Goal: Task Accomplishment & Management: Use online tool/utility

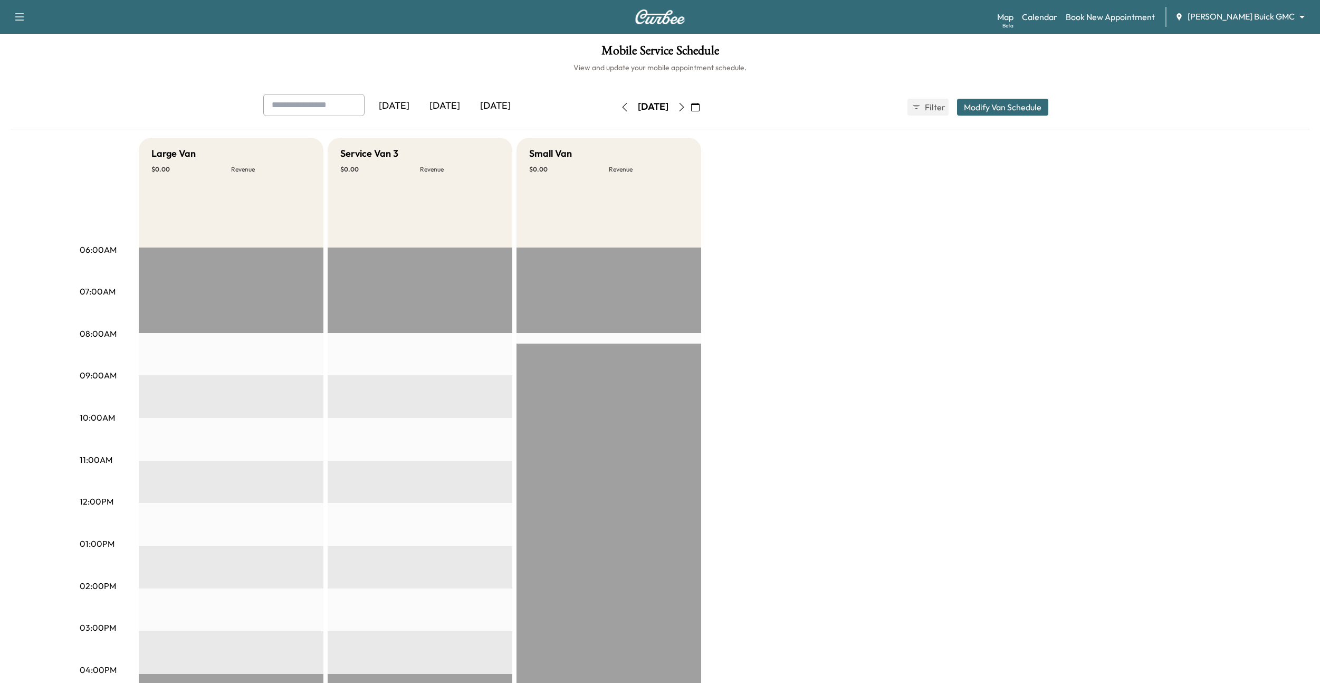
scroll to position [161, 0]
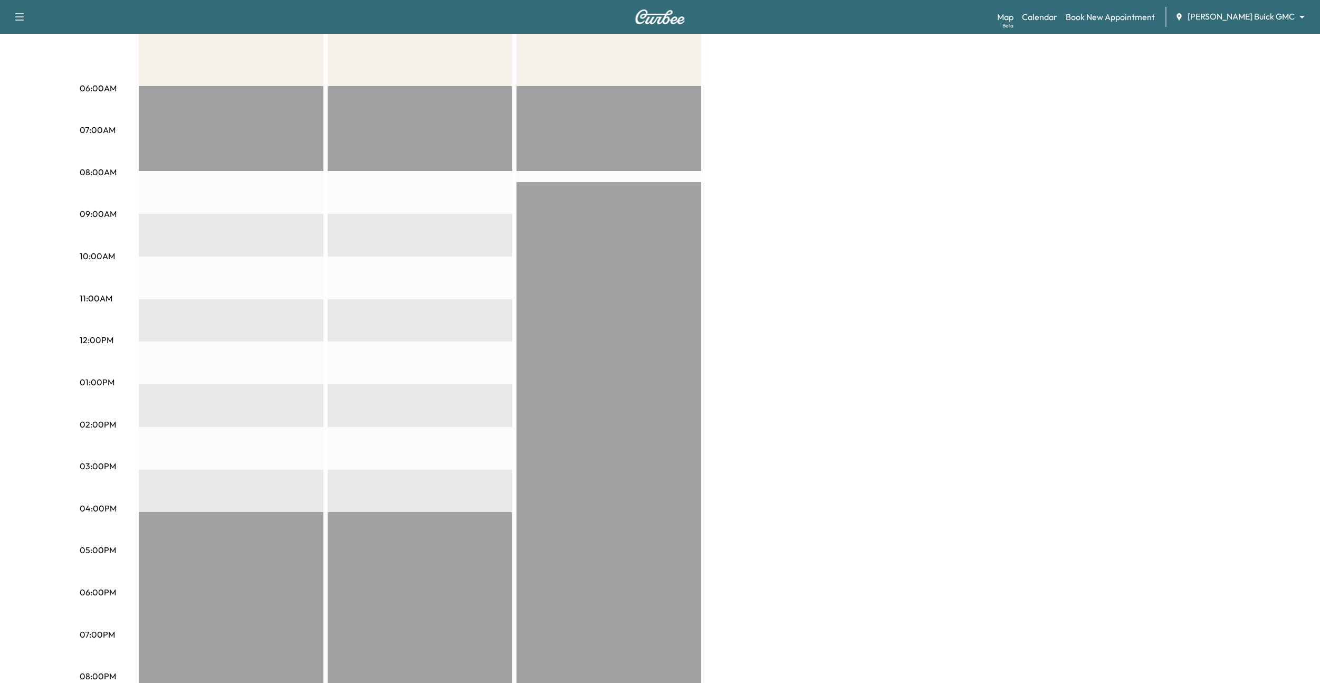
click at [1250, 13] on body "Support Log Out Map Beta Calendar Book New Appointment [PERSON_NAME] Buick GMC …" at bounding box center [660, 180] width 1320 height 683
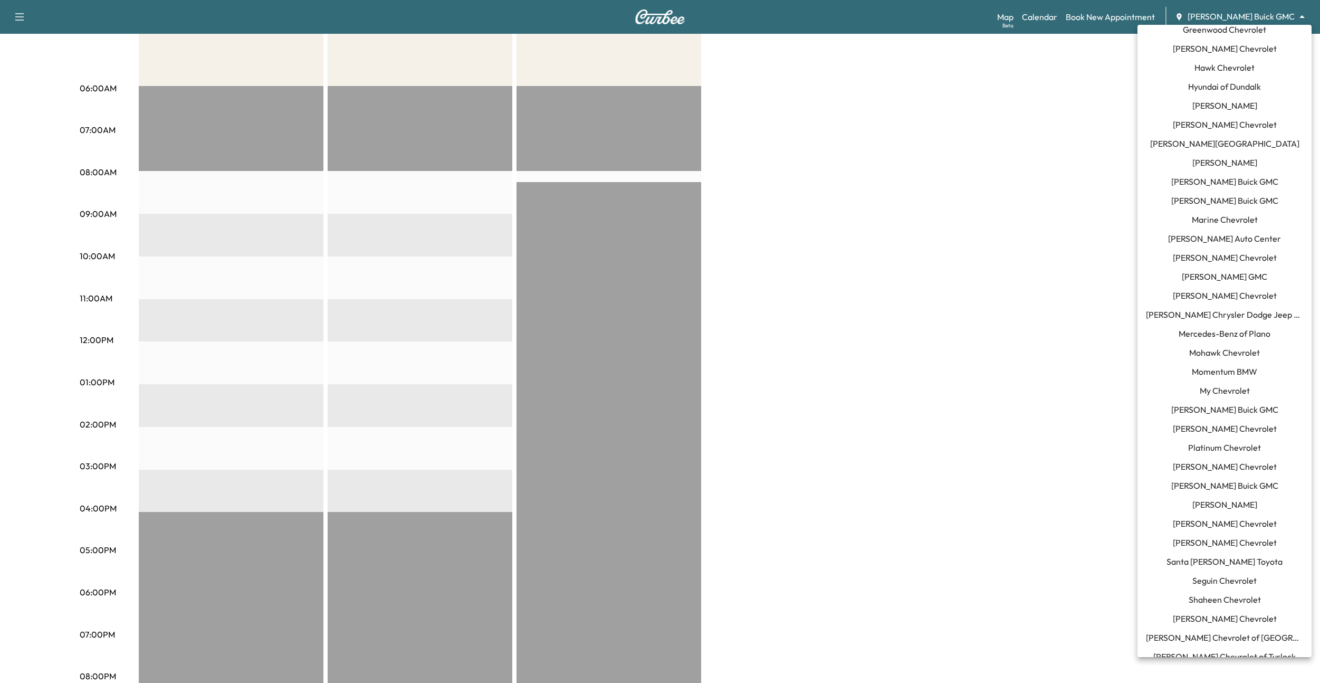
scroll to position [573, 0]
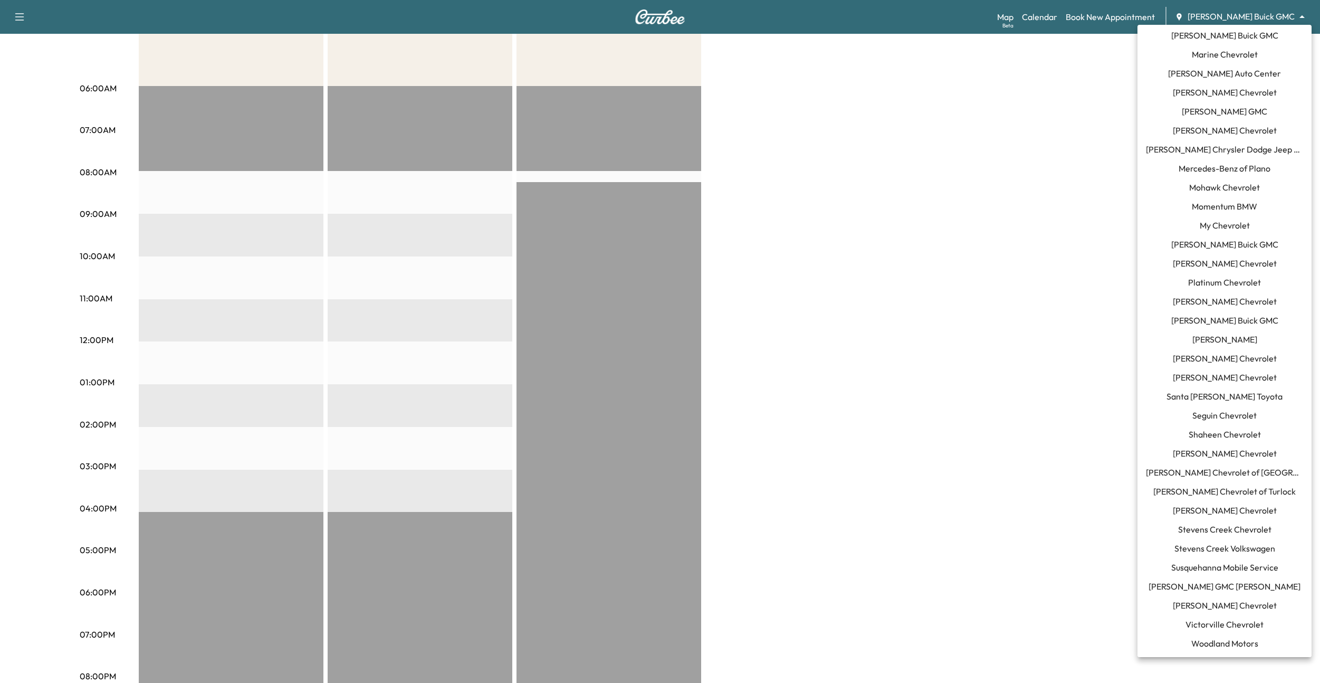
click at [1207, 612] on li "[PERSON_NAME] Chevrolet" at bounding box center [1224, 605] width 174 height 19
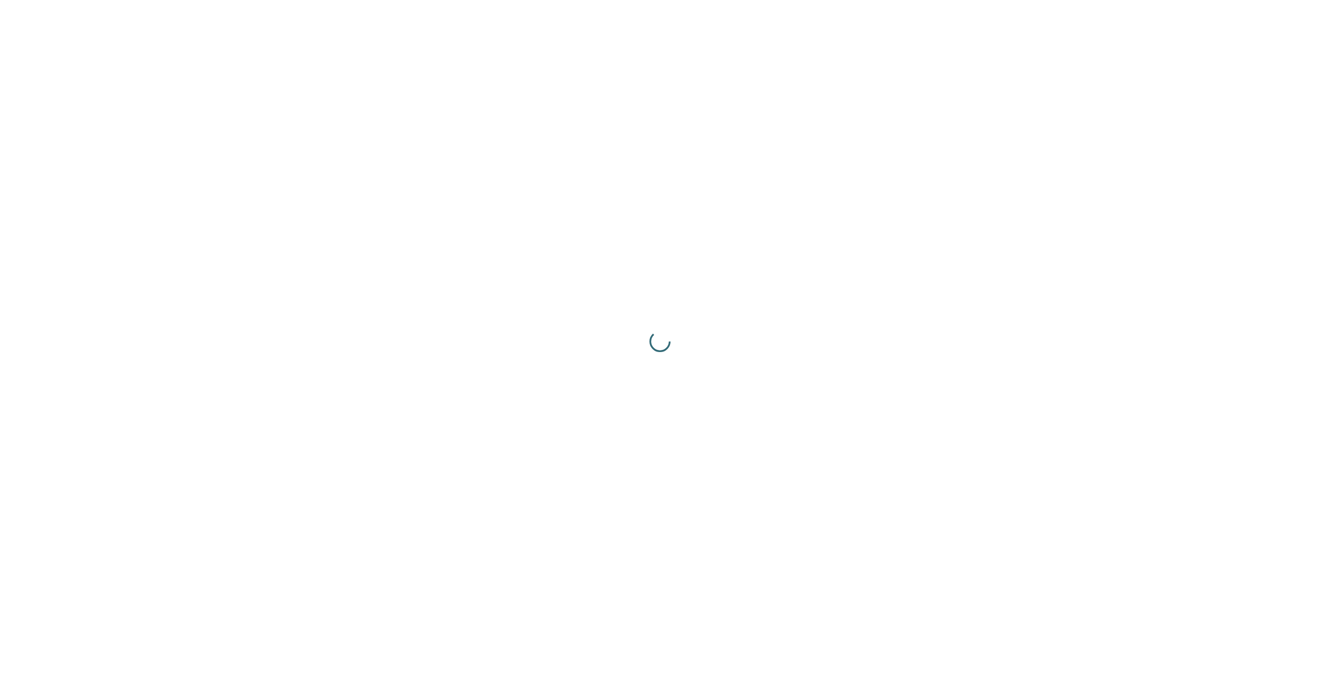
scroll to position [0, 0]
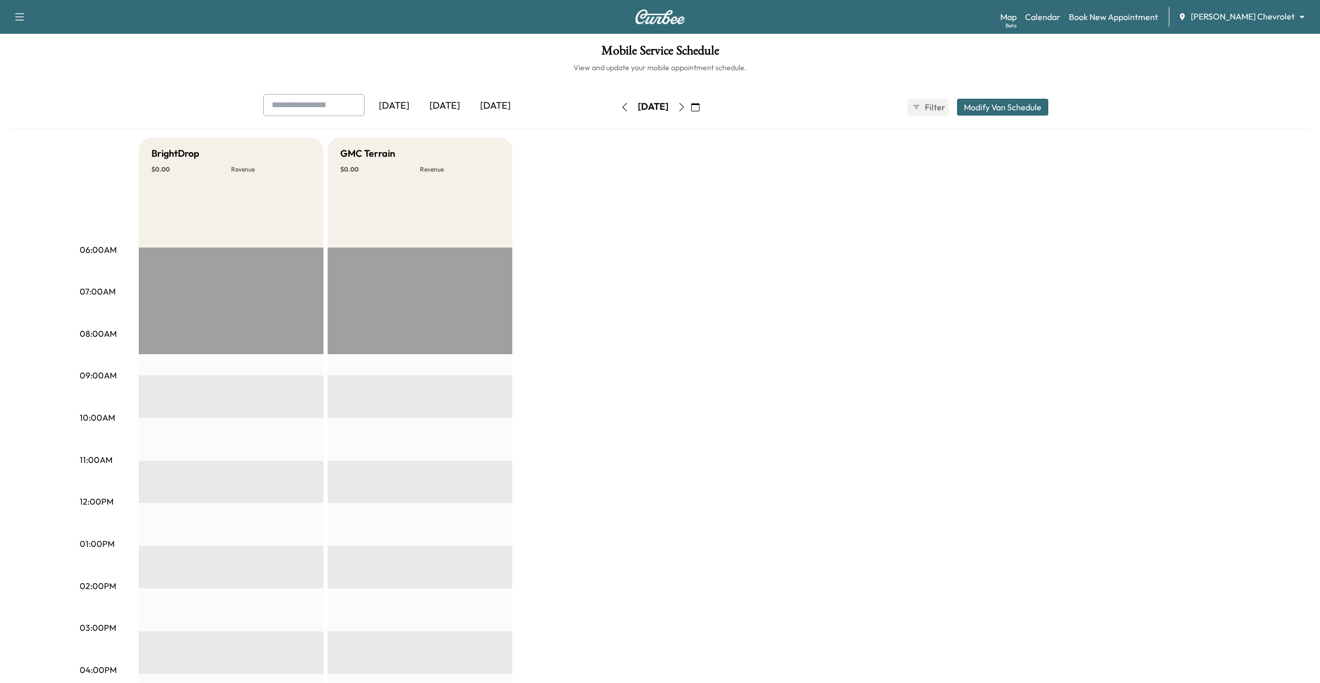
click at [448, 104] on div "[DATE]" at bounding box center [444, 106] width 51 height 24
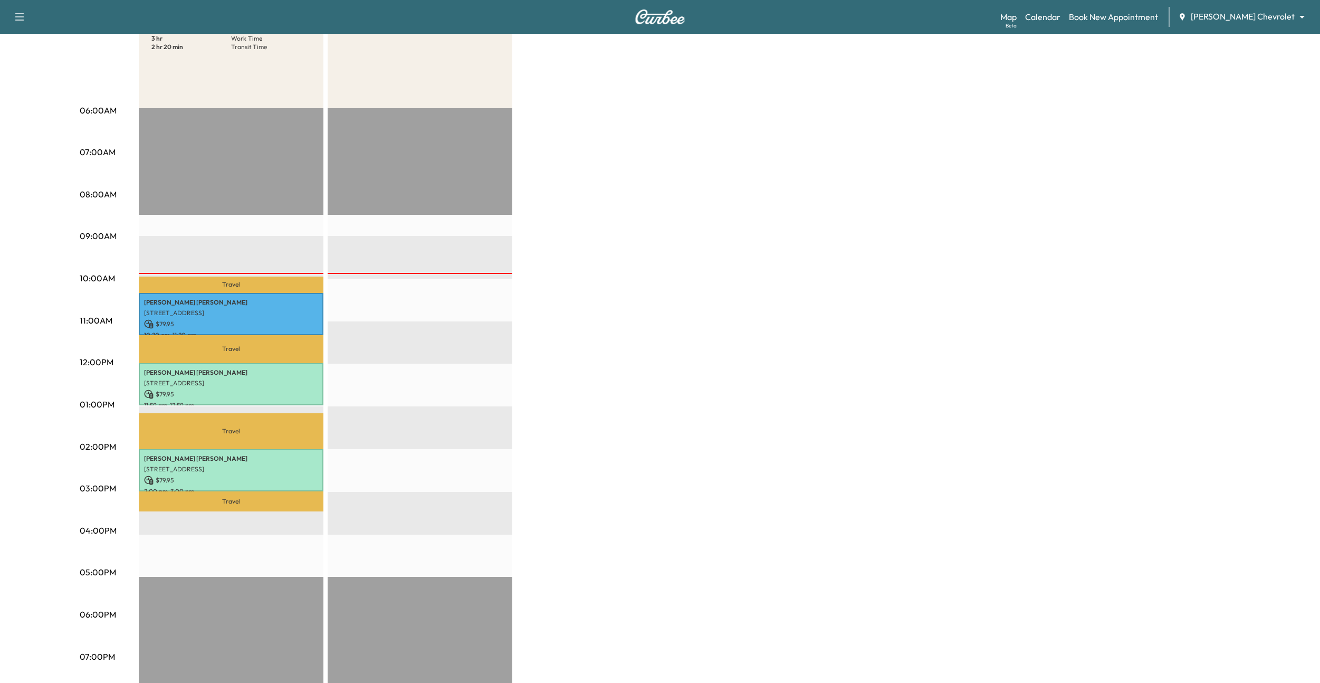
scroll to position [145, 0]
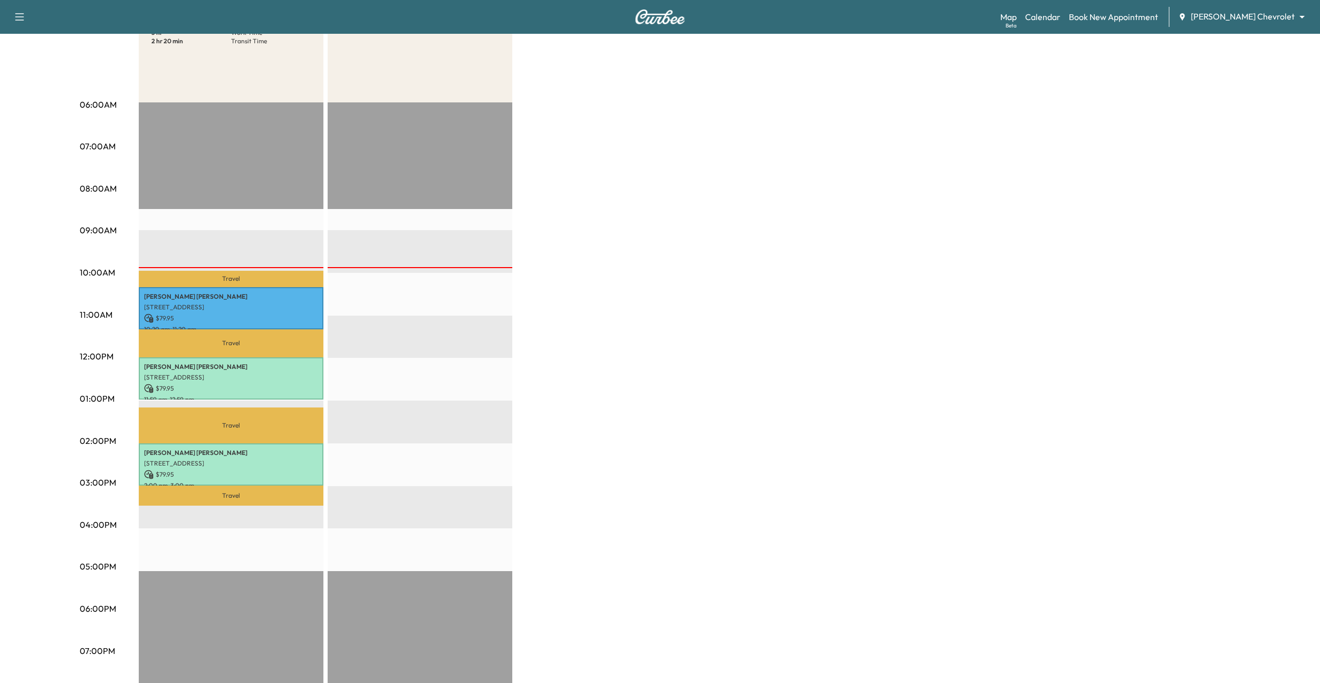
click at [1266, 13] on body "Support Log Out Map Beta Calendar Book New Appointment [PERSON_NAME] Chevrolet …" at bounding box center [660, 196] width 1320 height 683
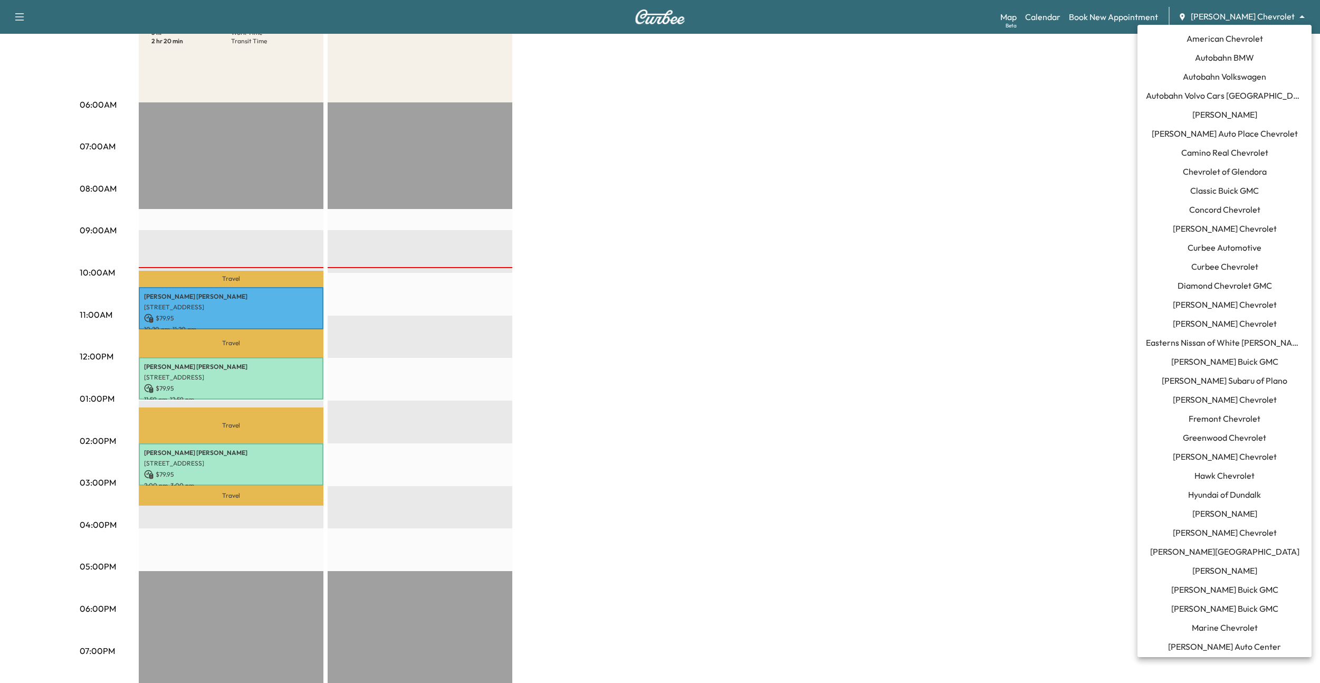
scroll to position [573, 0]
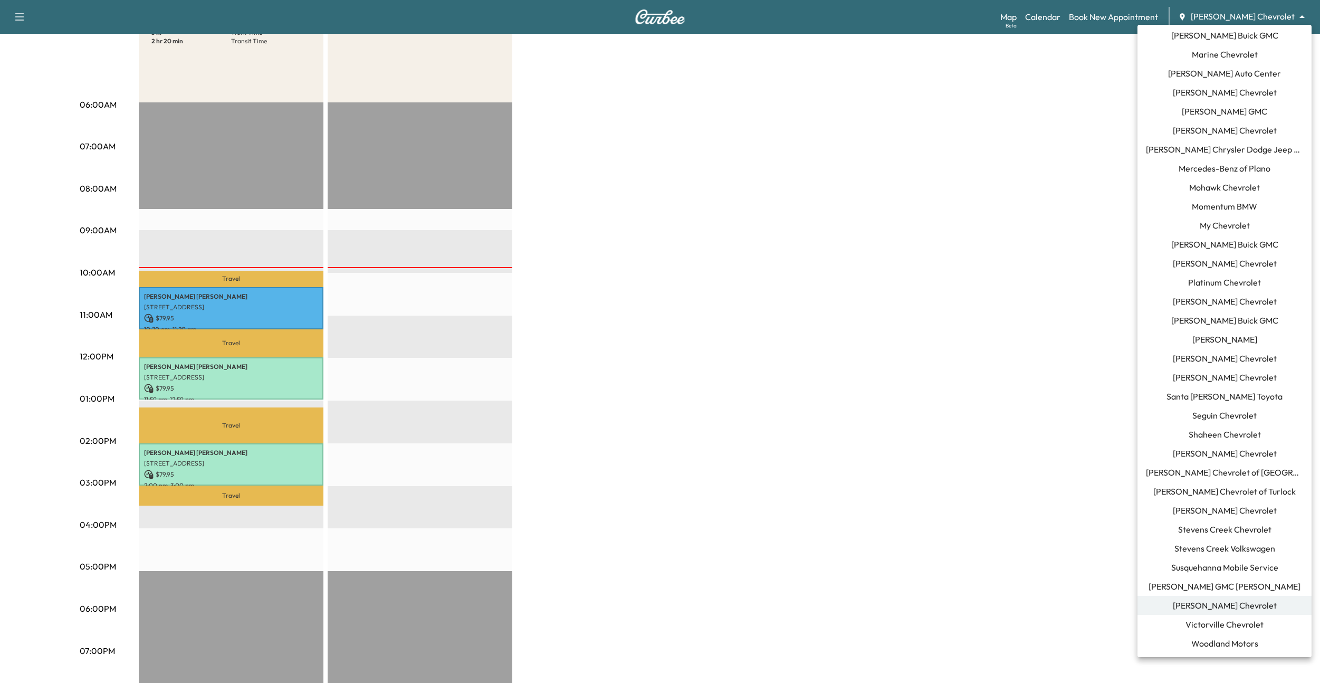
click at [1222, 416] on span "Seguin Chevrolet" at bounding box center [1224, 415] width 64 height 13
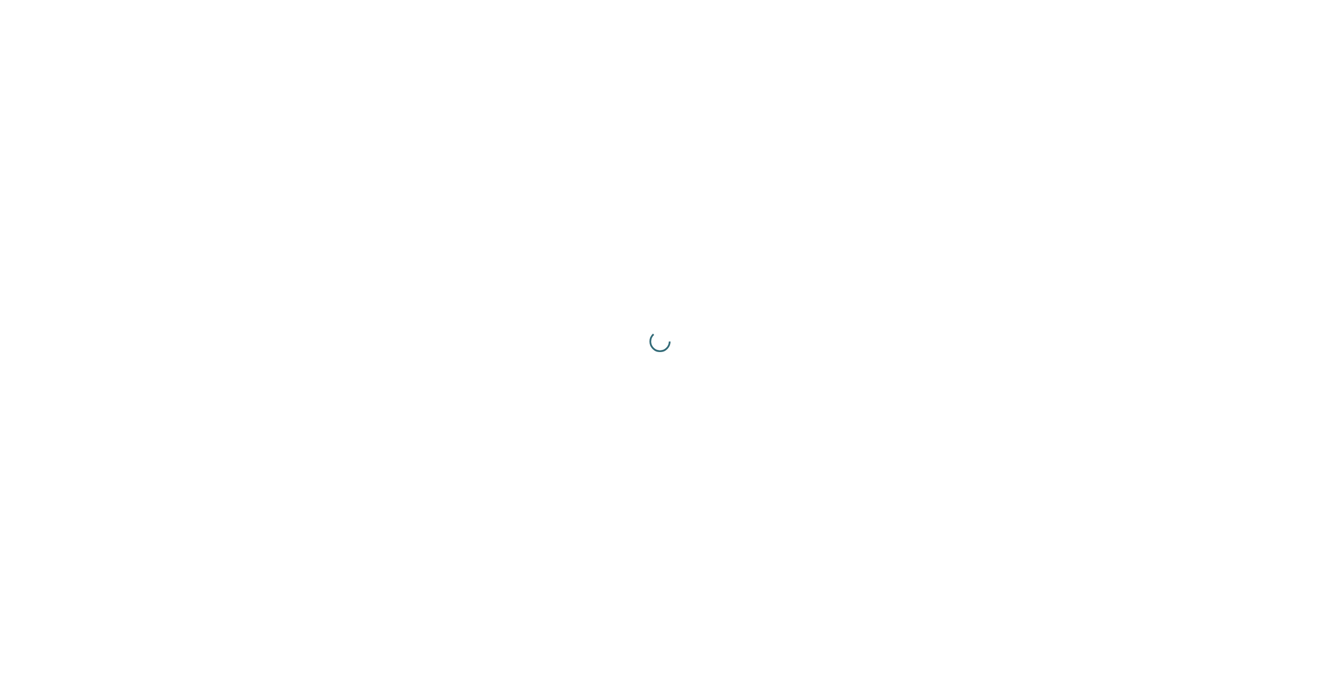
scroll to position [0, 0]
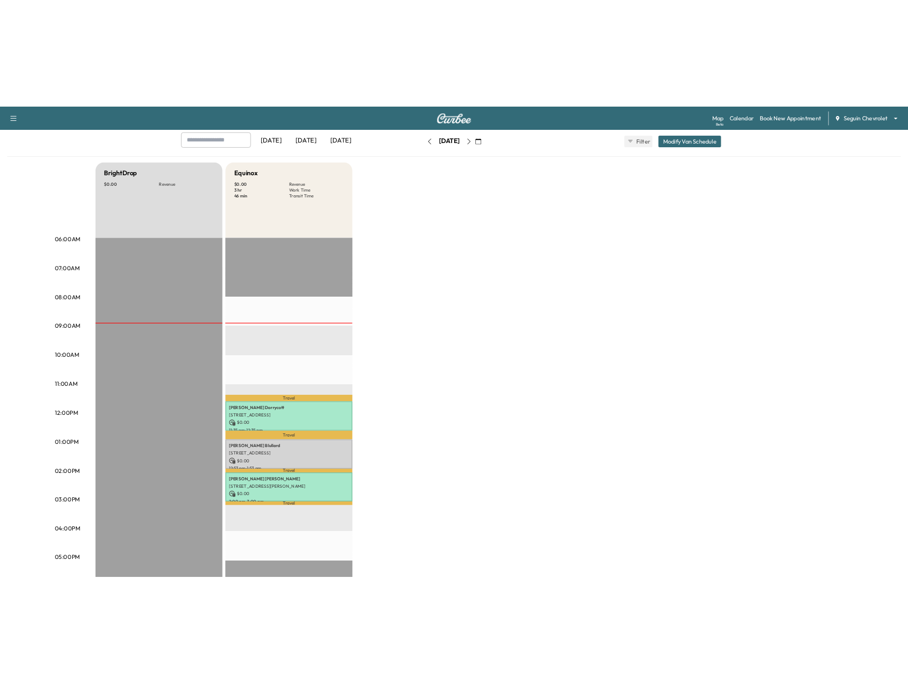
scroll to position [124, 0]
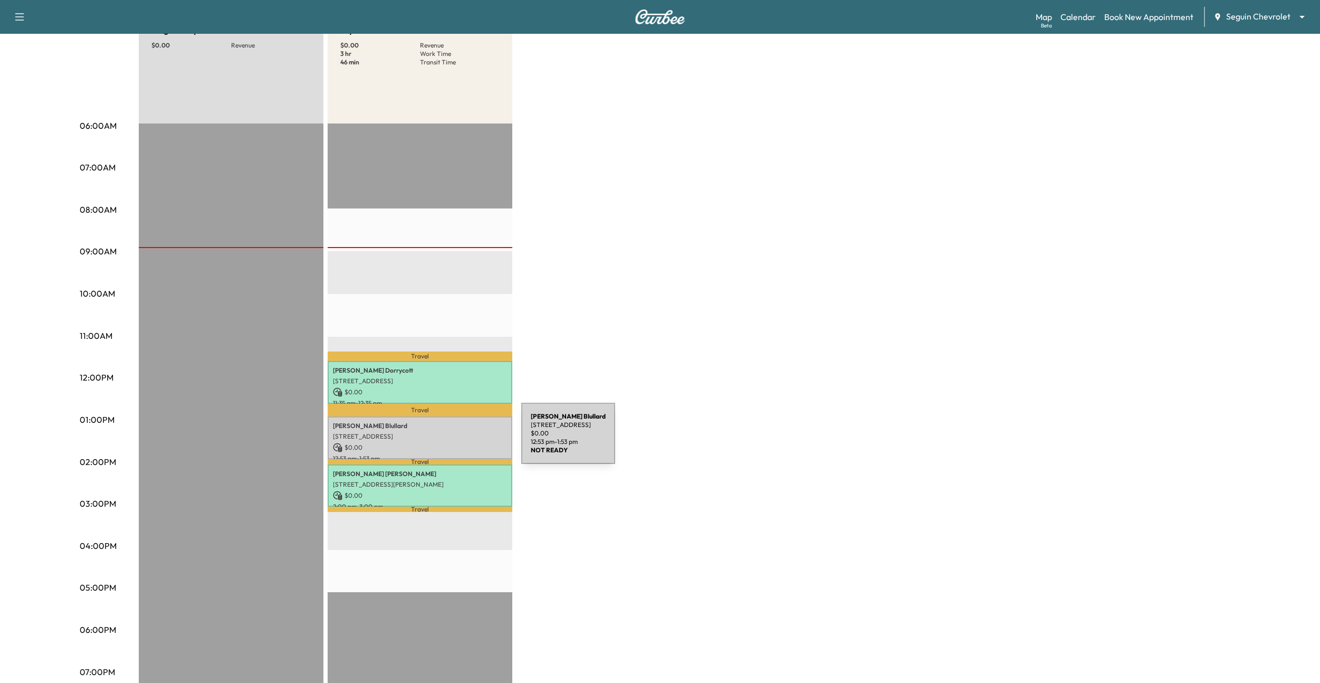
click at [442, 439] on p "[STREET_ADDRESS]" at bounding box center [420, 436] width 174 height 8
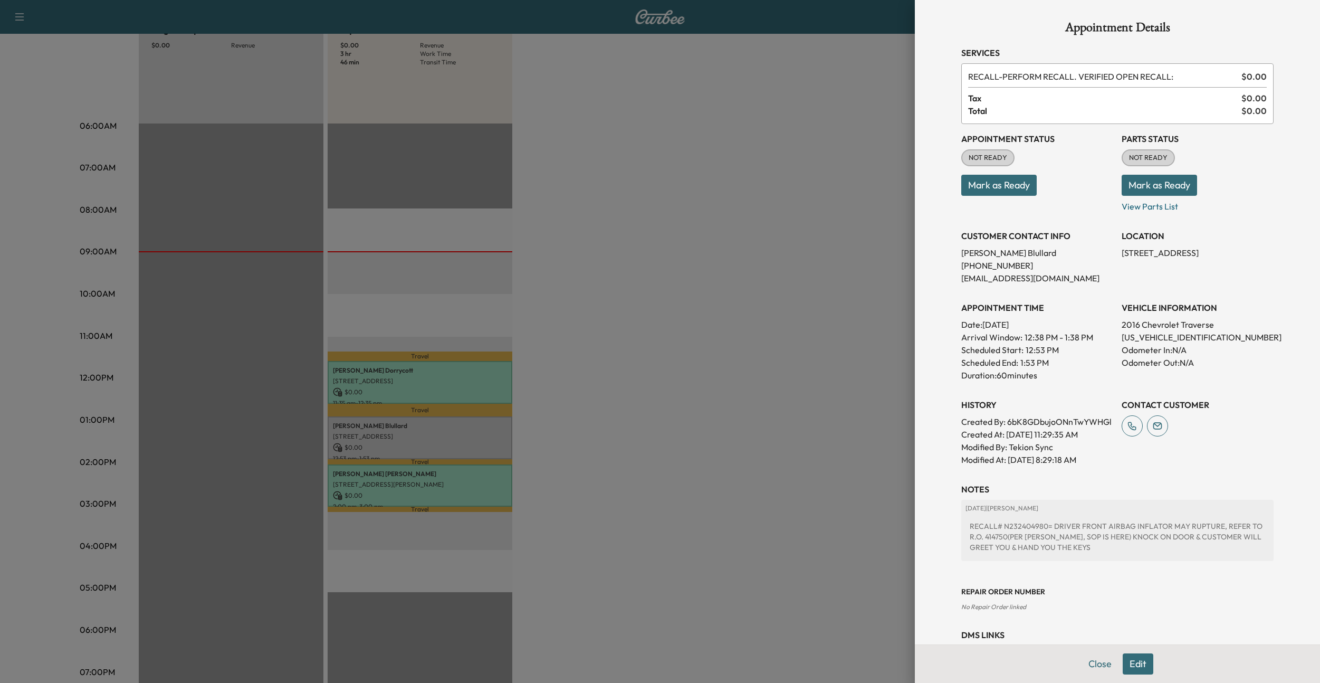
click at [1001, 188] on button "Mark as Ready" at bounding box center [998, 185] width 75 height 21
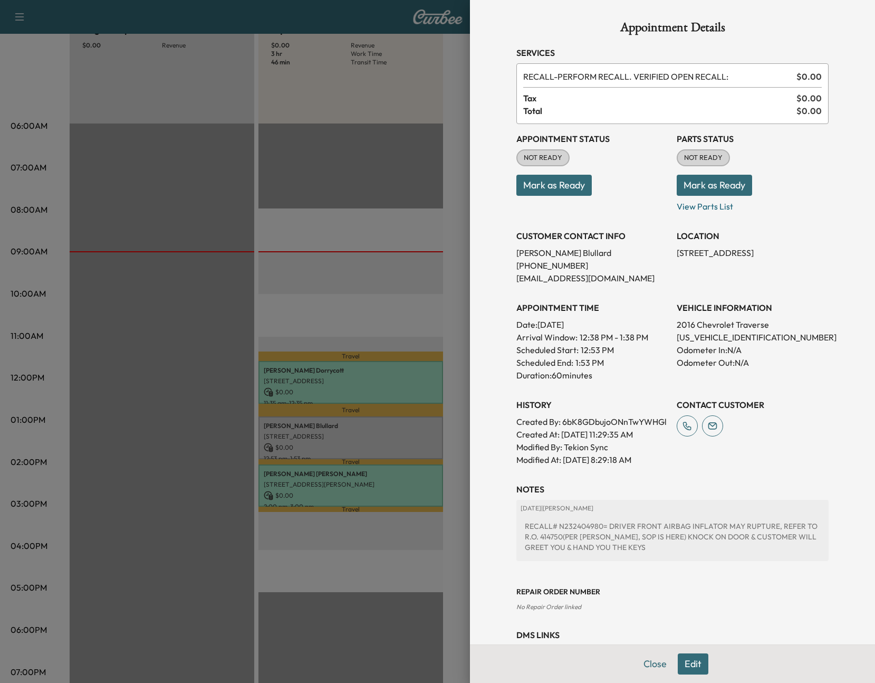
click at [563, 184] on button "Mark as Ready" at bounding box center [553, 185] width 75 height 21
